Goal: Transaction & Acquisition: Obtain resource

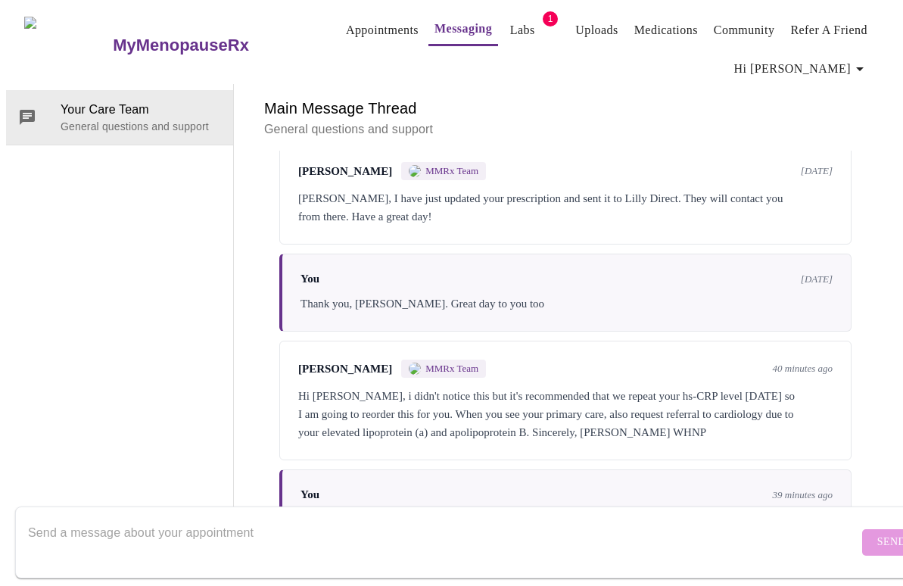
scroll to position [3376, 0]
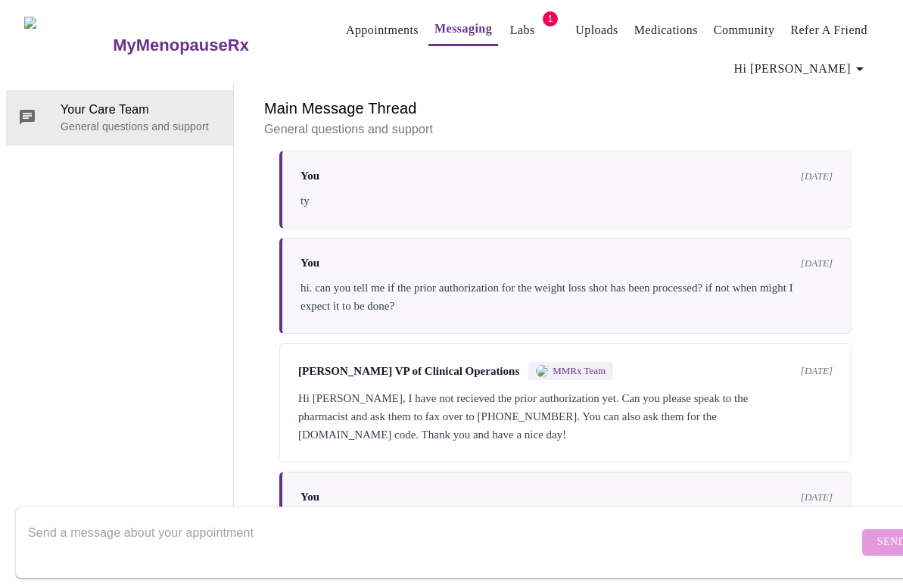
click at [559, 250] on div "Messages are typically reviewed within 1-2 business days [PERSON_NAME] MMRx Tea…" at bounding box center [565, 349] width 627 height 397
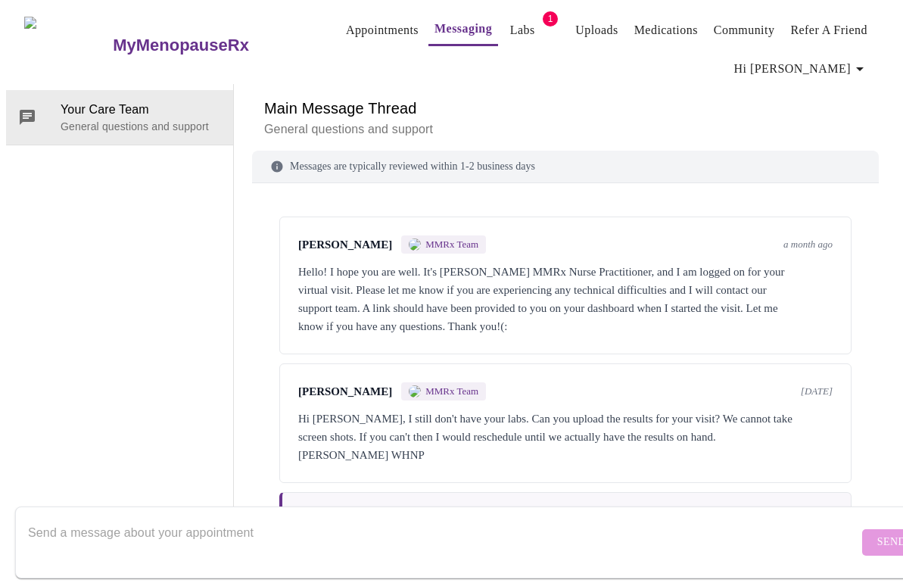
scroll to position [0, 0]
click at [510, 20] on link "Labs" at bounding box center [522, 30] width 25 height 21
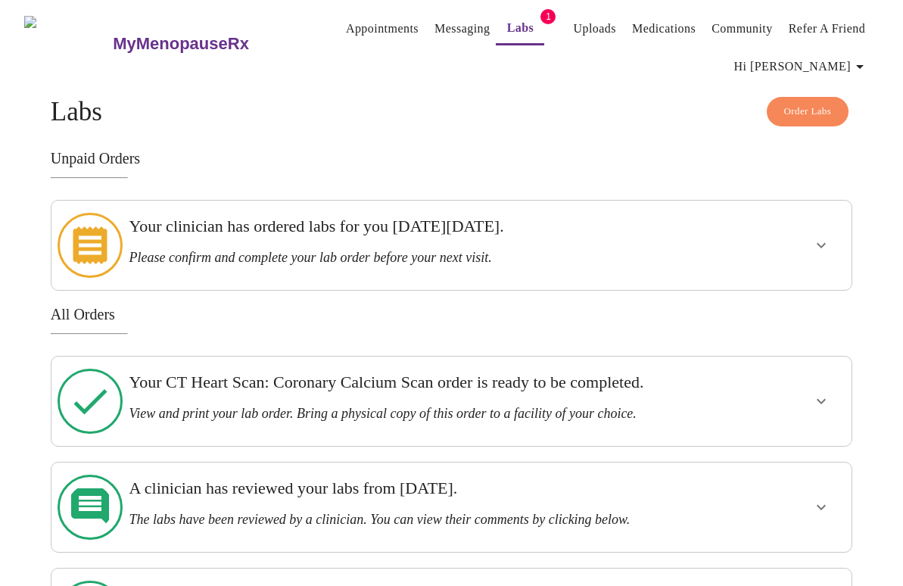
click at [523, 251] on h3 "Please confirm and complete your lab order before your next visit." at bounding box center [412, 258] width 567 height 16
click at [831, 239] on icon "show more" at bounding box center [821, 245] width 18 height 18
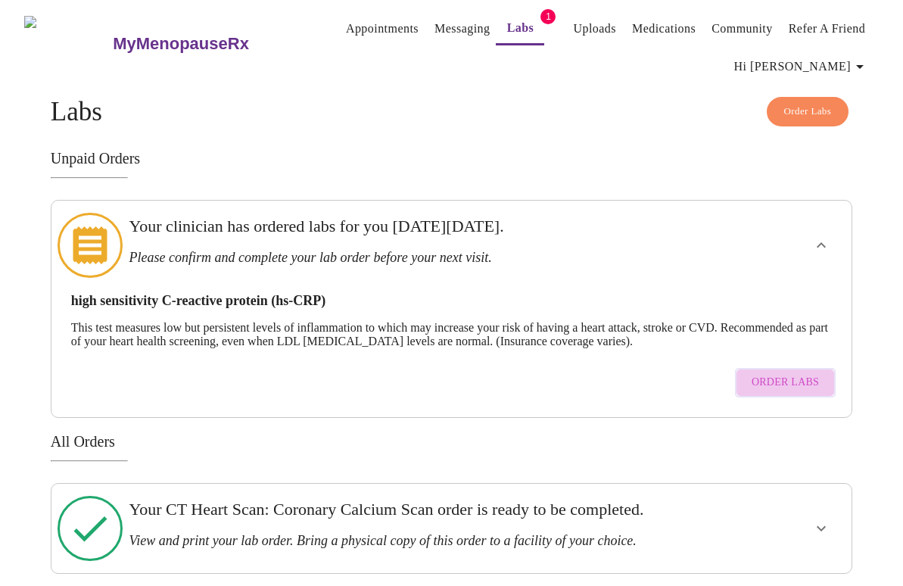
click at [801, 373] on span "Order Labs" at bounding box center [785, 382] width 67 height 19
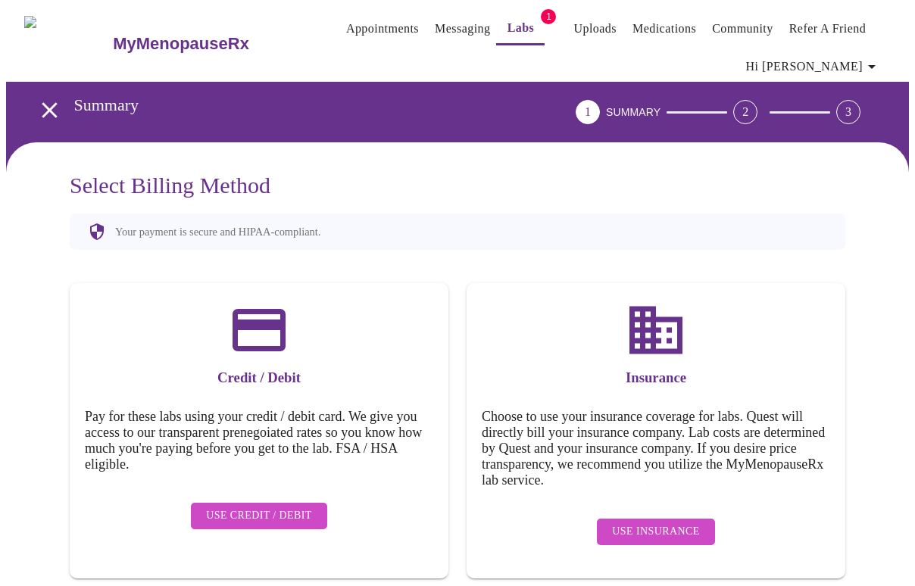
click at [682, 529] on span "Use Insurance" at bounding box center [655, 531] width 87 height 19
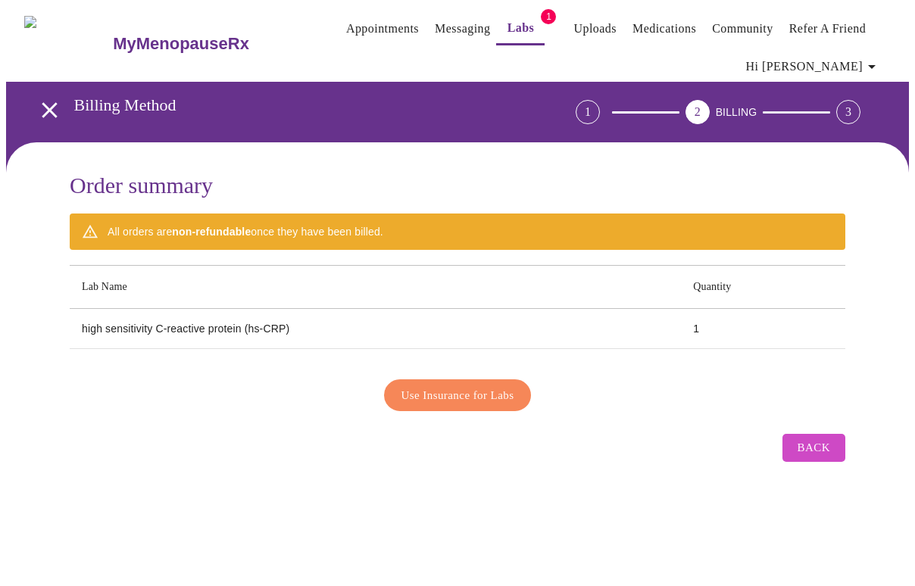
click at [475, 388] on span "Use Insurance for Labs" at bounding box center [457, 395] width 113 height 20
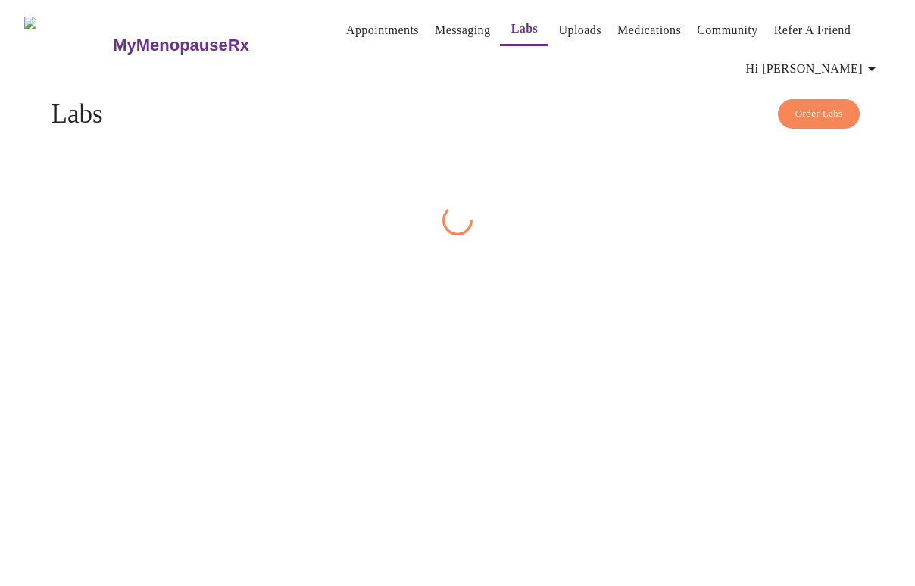
click at [825, 235] on div "MyMenopauseRx Appointments Messaging Labs Uploads Medications Community Refer a…" at bounding box center [457, 120] width 903 height 229
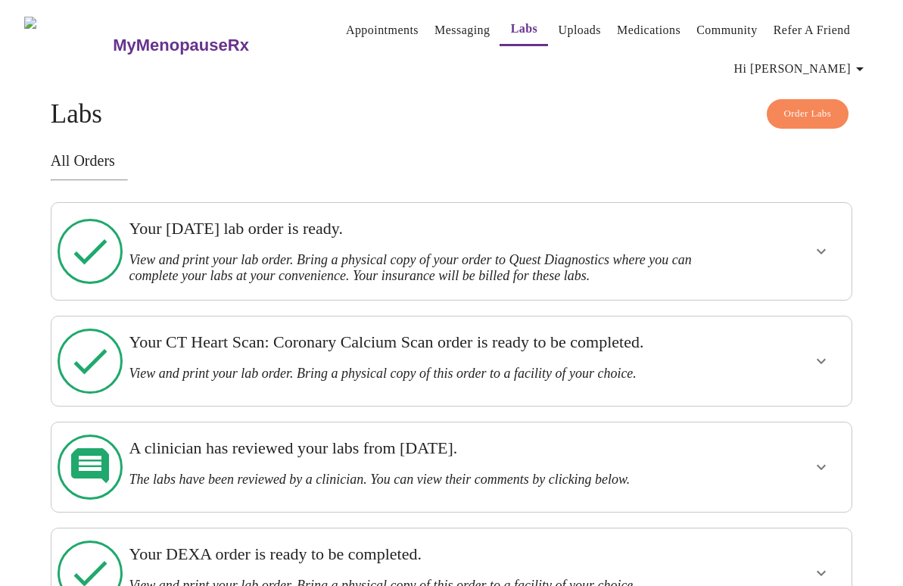
click at [654, 280] on div "Your [DATE] lab order is ready. View and print your lab order. Bring a physical…" at bounding box center [412, 251] width 579 height 85
click at [821, 244] on button "show more" at bounding box center [821, 251] width 36 height 36
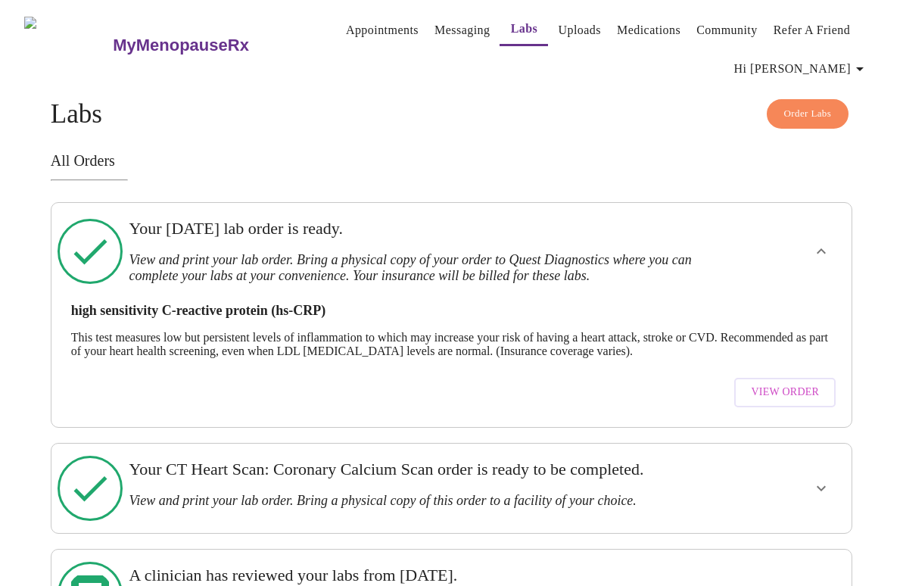
click at [812, 383] on span "View Order" at bounding box center [785, 392] width 68 height 19
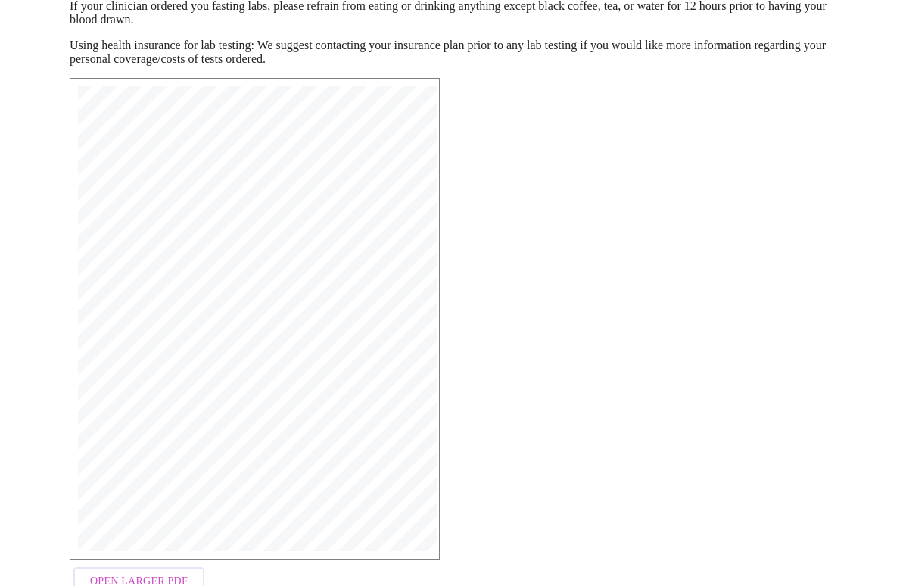
scroll to position [283, 0]
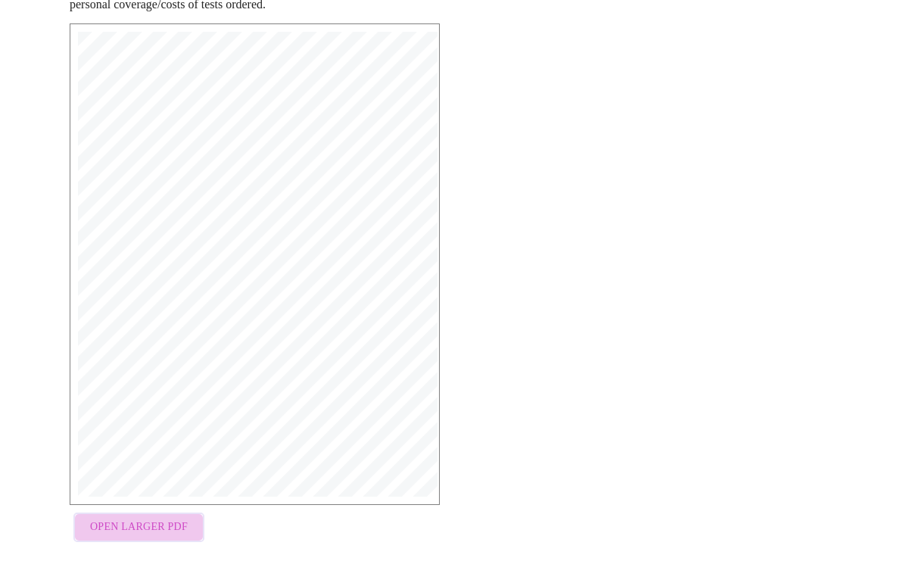
click at [148, 542] on button "Open Larger PDF" at bounding box center [138, 528] width 131 height 30
